Goal: Task Accomplishment & Management: Manage account settings

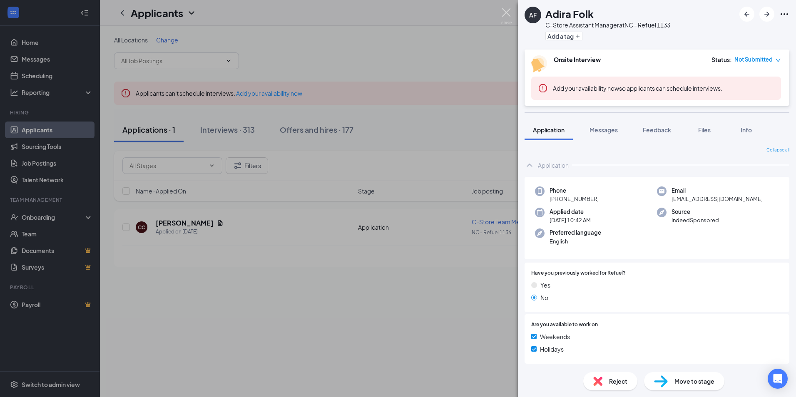
click at [506, 13] on img at bounding box center [506, 16] width 10 height 16
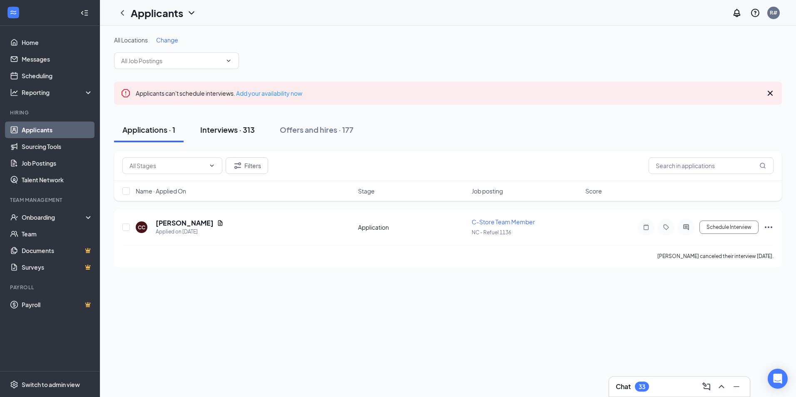
click at [211, 130] on div "Interviews · 313" at bounding box center [227, 130] width 55 height 10
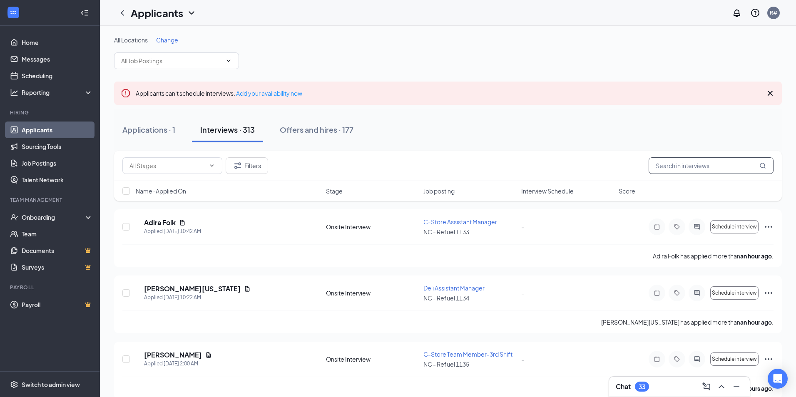
click at [681, 168] on input "text" at bounding box center [711, 165] width 125 height 17
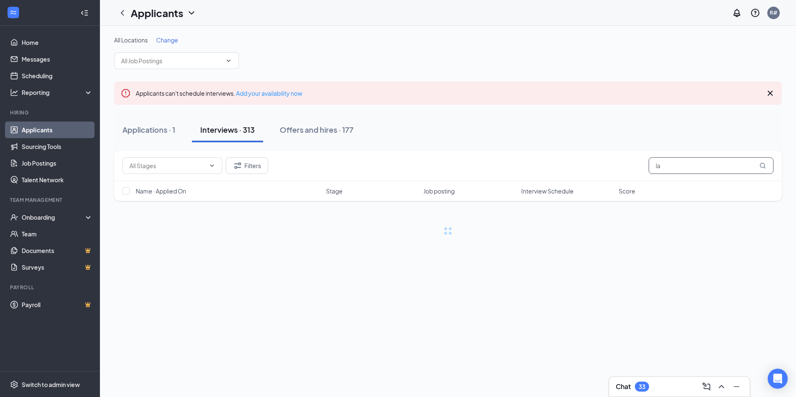
type input "l"
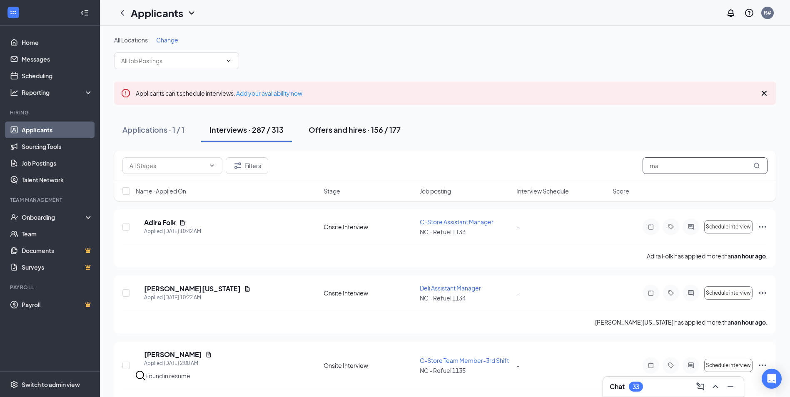
type input "ma"
click at [367, 132] on div "Offers and hires · 156 / 177" at bounding box center [355, 130] width 92 height 10
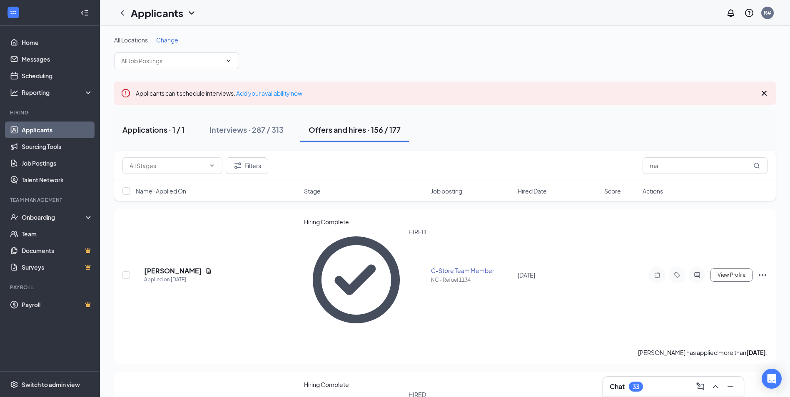
drag, startPoint x: 155, startPoint y: 131, endPoint x: 161, endPoint y: 125, distance: 8.0
click at [155, 131] on div "Applications · 1 / 1" at bounding box center [153, 130] width 62 height 10
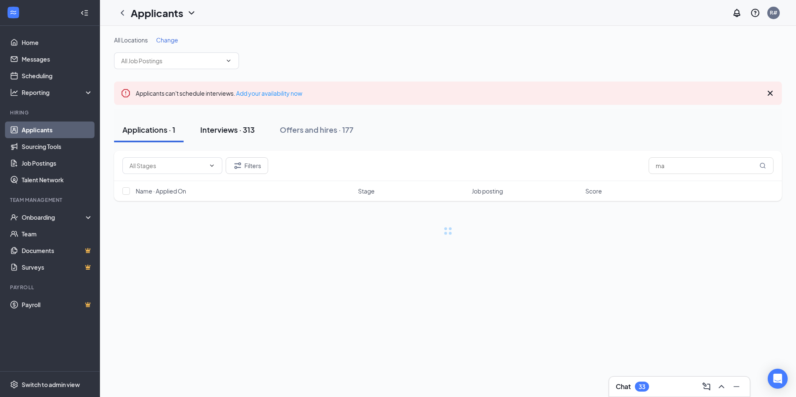
click at [199, 128] on button "Interviews · 313" at bounding box center [227, 129] width 71 height 25
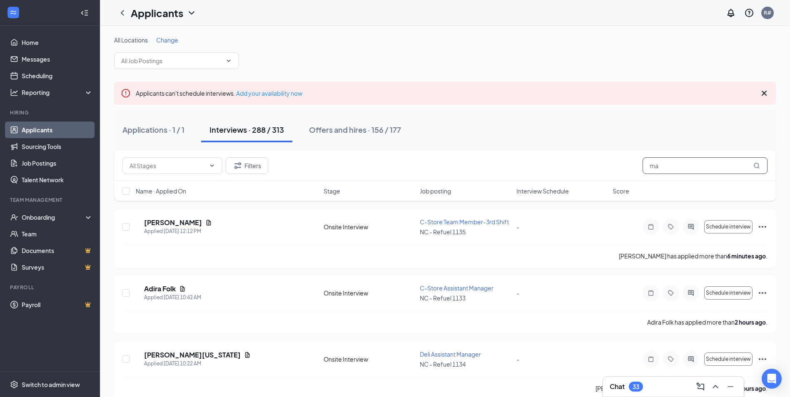
click at [673, 170] on input "ma" at bounding box center [705, 165] width 125 height 17
type input "m"
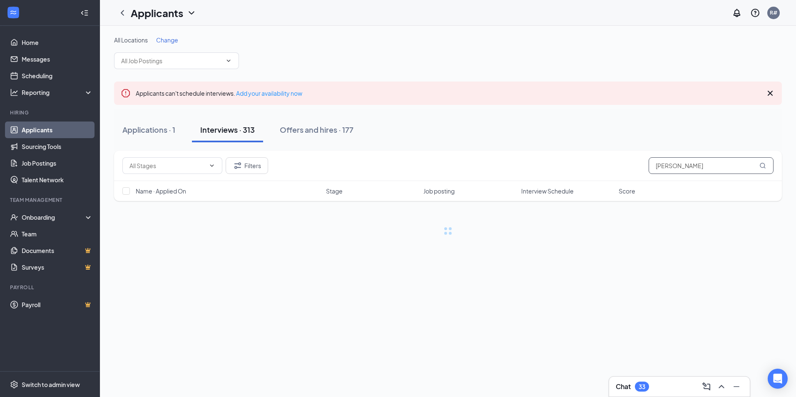
type input "leavell"
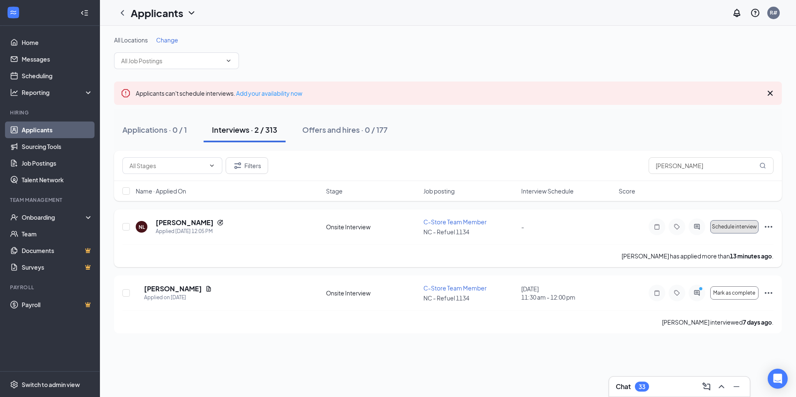
click at [725, 227] on span "Schedule interview" at bounding box center [734, 227] width 45 height 6
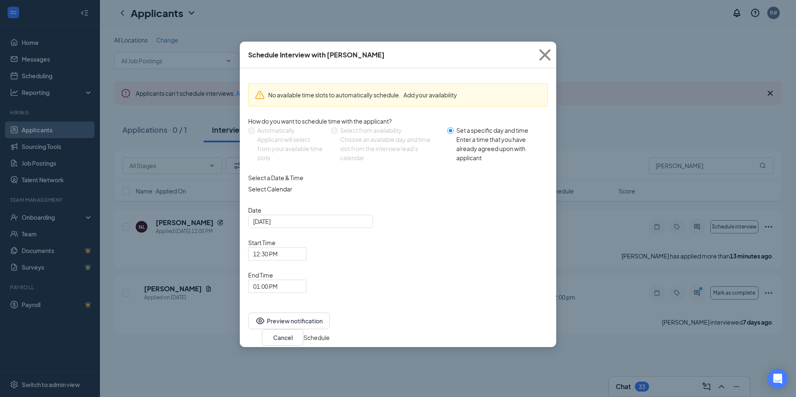
click at [330, 333] on button "Schedule" at bounding box center [317, 337] width 26 height 9
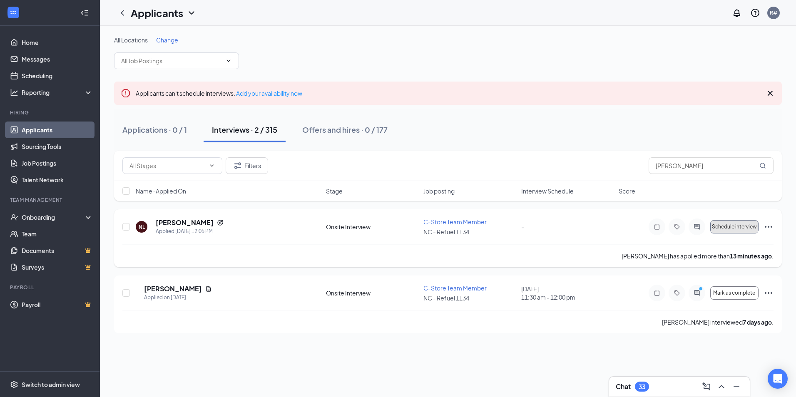
click at [734, 228] on span "Schedule interview" at bounding box center [734, 227] width 45 height 6
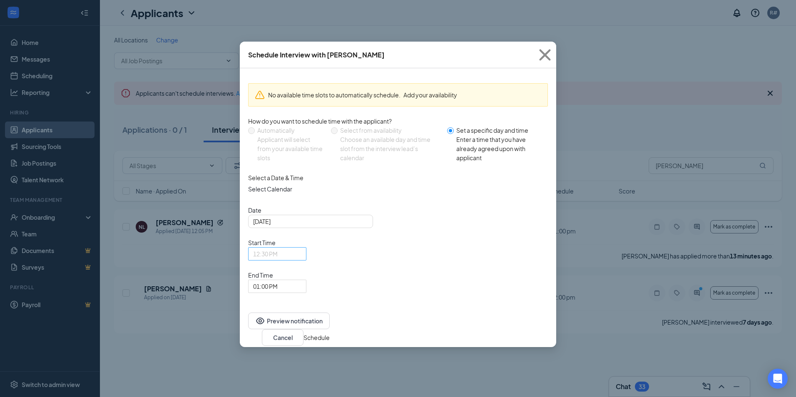
click at [302, 248] on span "12:30 PM" at bounding box center [277, 254] width 48 height 12
click at [278, 22] on span "11:30 AM" at bounding box center [265, 17] width 25 height 9
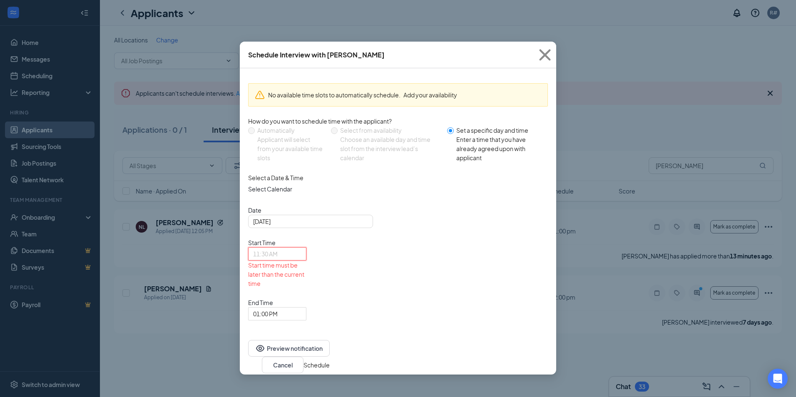
click at [307, 247] on div "11:30 AM" at bounding box center [277, 253] width 58 height 13
click at [503, 259] on div "Date Aug 26, 2025 Start Time 11:30 AM 11:15 AM 11:30 AM 11:45 AM 12:00 AM 12:15…" at bounding box center [398, 263] width 300 height 115
click at [546, 55] on icon "Cross" at bounding box center [545, 55] width 22 height 22
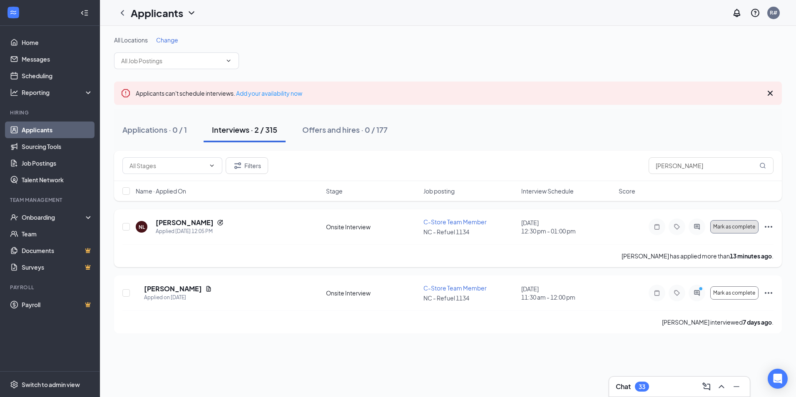
click at [726, 229] on span "Mark as complete" at bounding box center [734, 227] width 42 height 6
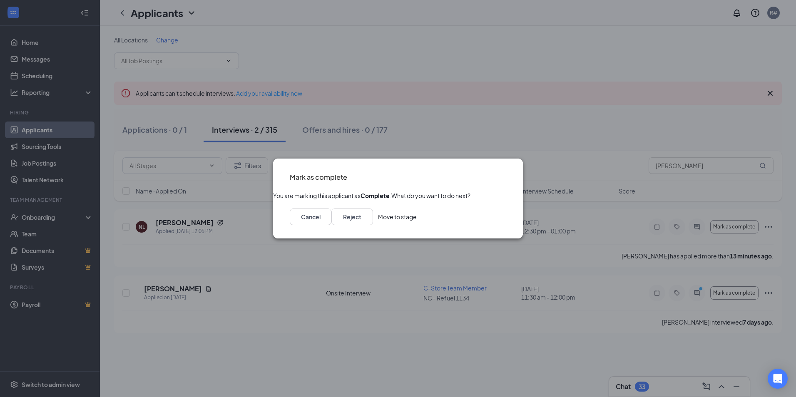
click at [417, 225] on button "Move to stage" at bounding box center [397, 217] width 39 height 17
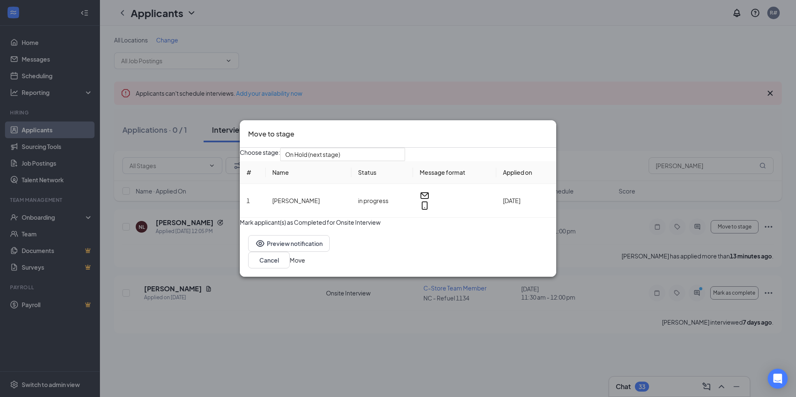
click at [305, 265] on button "Move" at bounding box center [297, 260] width 15 height 9
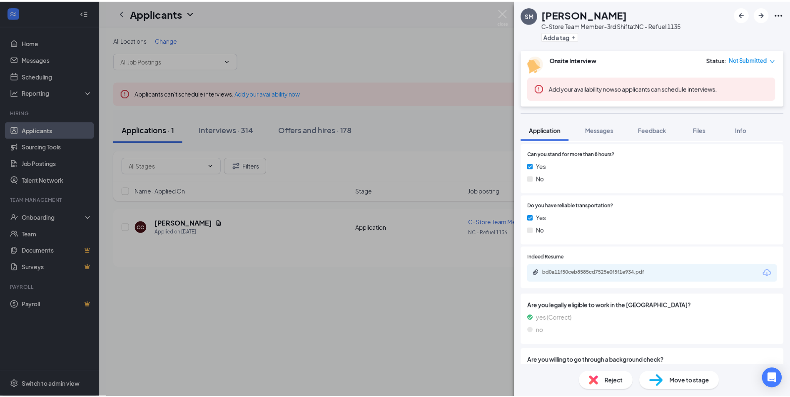
scroll to position [458, 0]
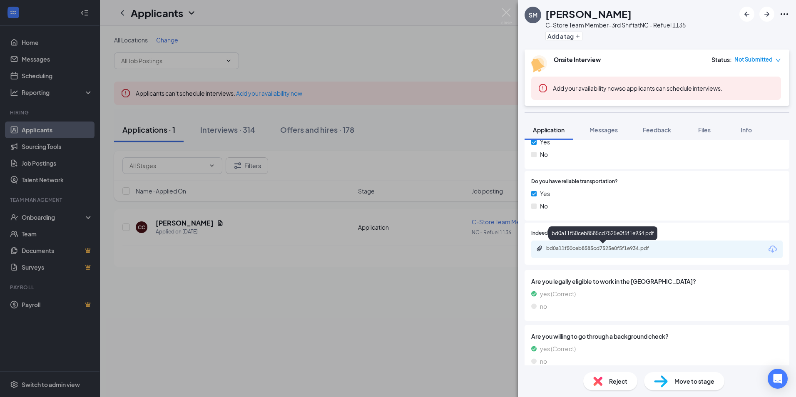
click at [611, 249] on div "bd0a11f50ceb8585cd7525e0f5f1e934.pdf" at bounding box center [604, 248] width 117 height 7
click at [506, 10] on img at bounding box center [506, 16] width 10 height 16
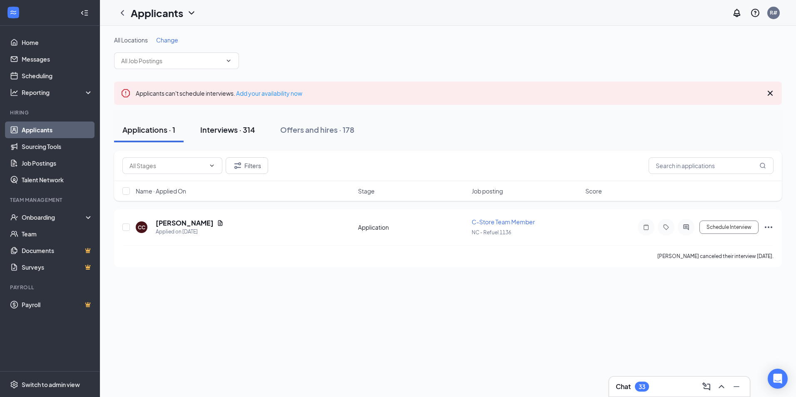
click at [231, 129] on div "Interviews · 314" at bounding box center [227, 130] width 55 height 10
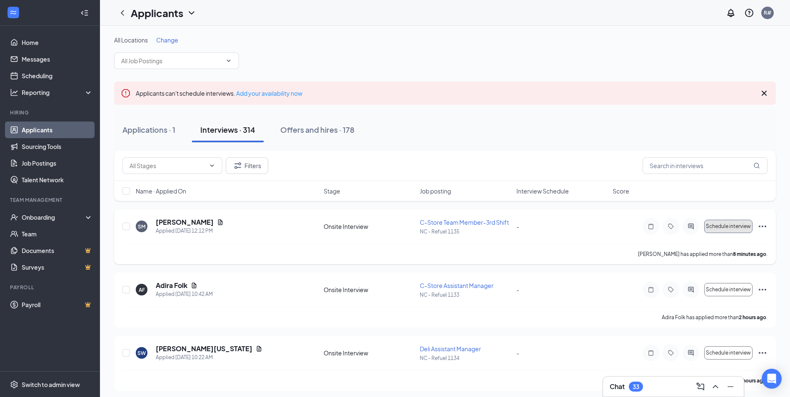
click at [731, 227] on span "Schedule interview" at bounding box center [728, 227] width 45 height 6
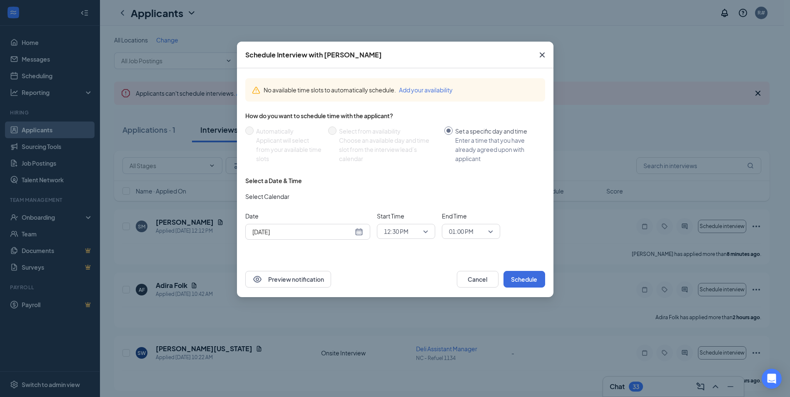
click at [359, 234] on div "[DATE]" at bounding box center [307, 231] width 111 height 9
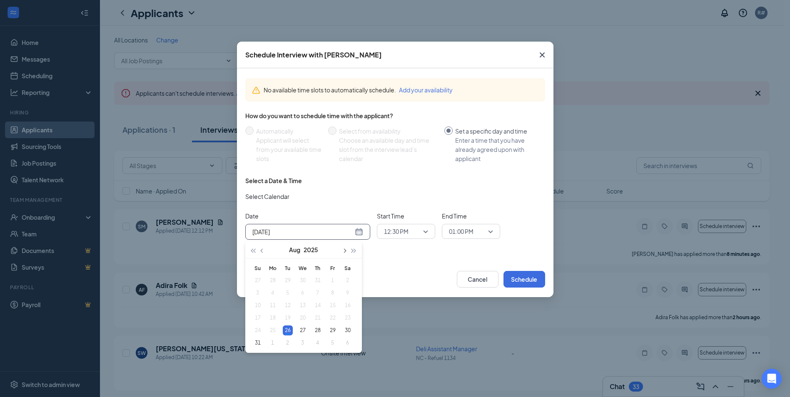
click at [346, 250] on span "button" at bounding box center [344, 251] width 4 height 4
type input "[DATE]"
click at [273, 280] on div "1" at bounding box center [273, 281] width 10 height 10
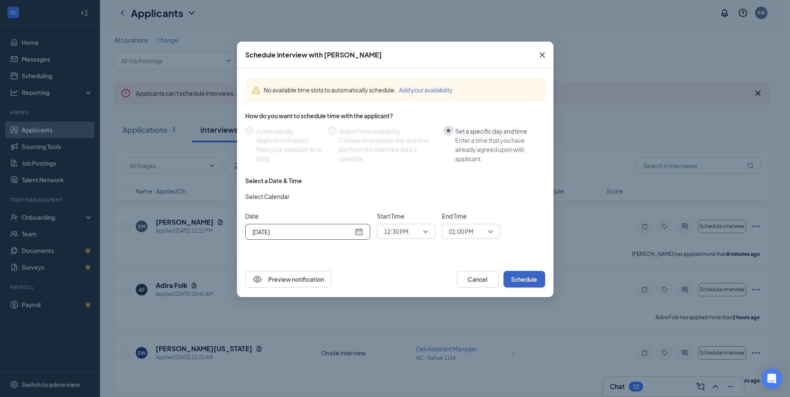
click at [519, 277] on button "Schedule" at bounding box center [524, 279] width 42 height 17
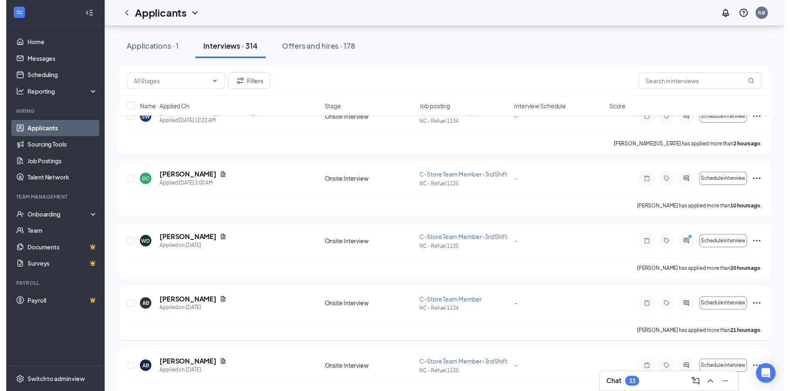
scroll to position [250, 0]
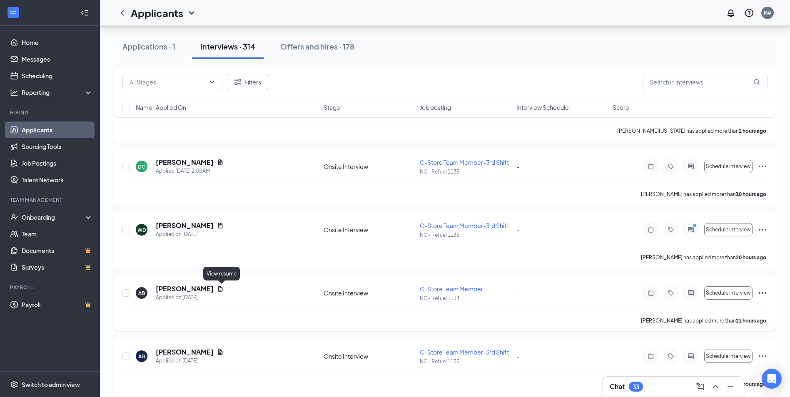
click at [221, 289] on icon "Document" at bounding box center [220, 289] width 7 height 7
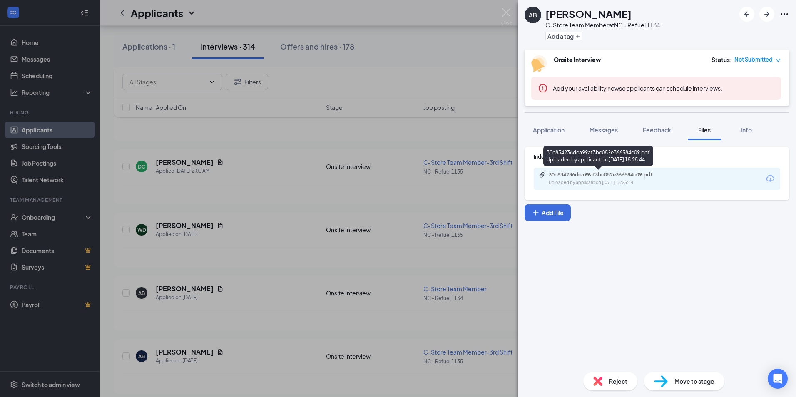
click at [598, 173] on div "30c834236dca99af3bc052e366584c09.pdf" at bounding box center [607, 175] width 117 height 7
click at [505, 8] on div "AB [PERSON_NAME] C-Store Team Member at [GEOGRAPHIC_DATA] - Refuel 1134 Add a t…" at bounding box center [398, 198] width 796 height 397
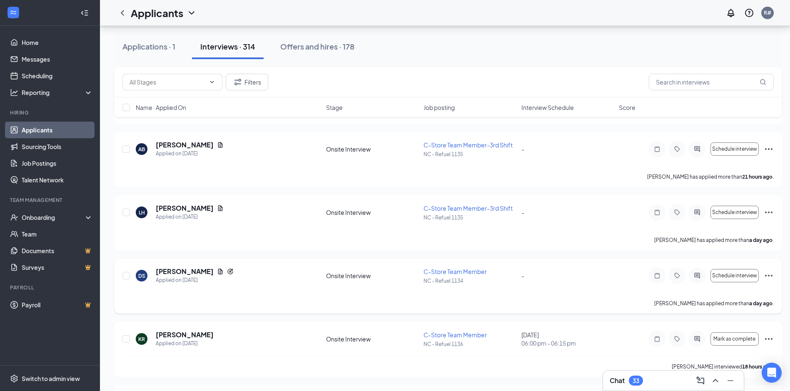
scroll to position [292, 0]
